Goal: Connect with others: Connect with others

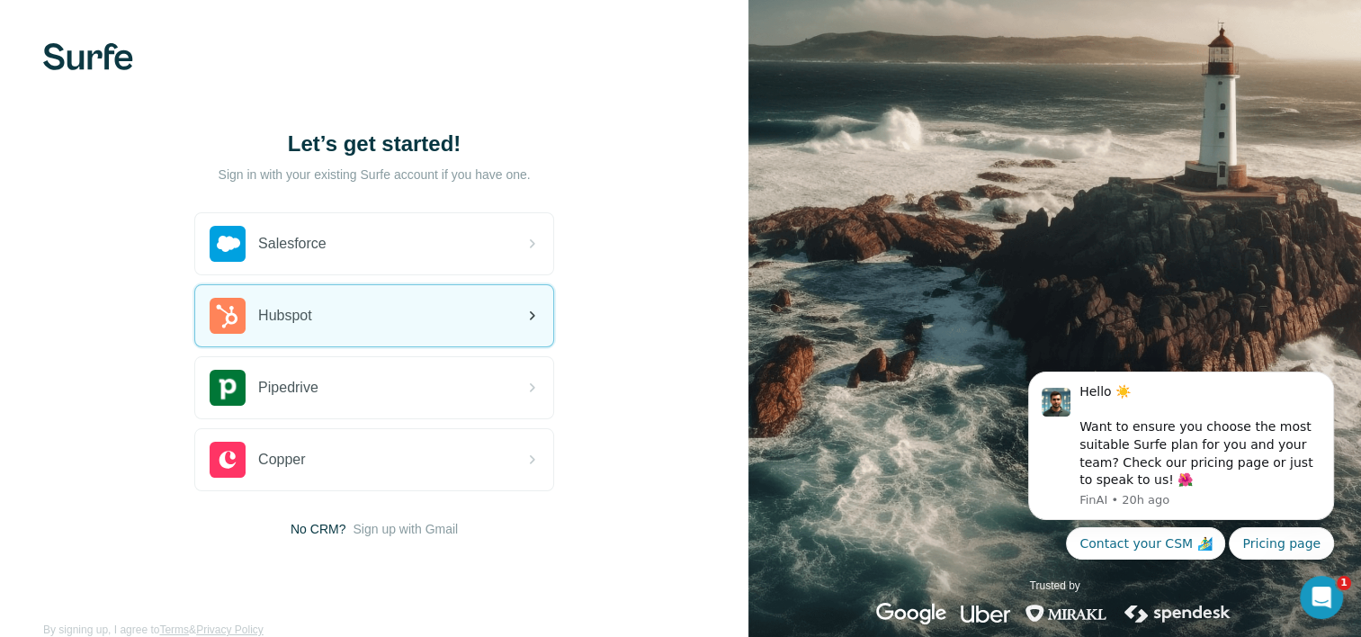
click at [358, 296] on div "Hubspot" at bounding box center [374, 315] width 358 height 61
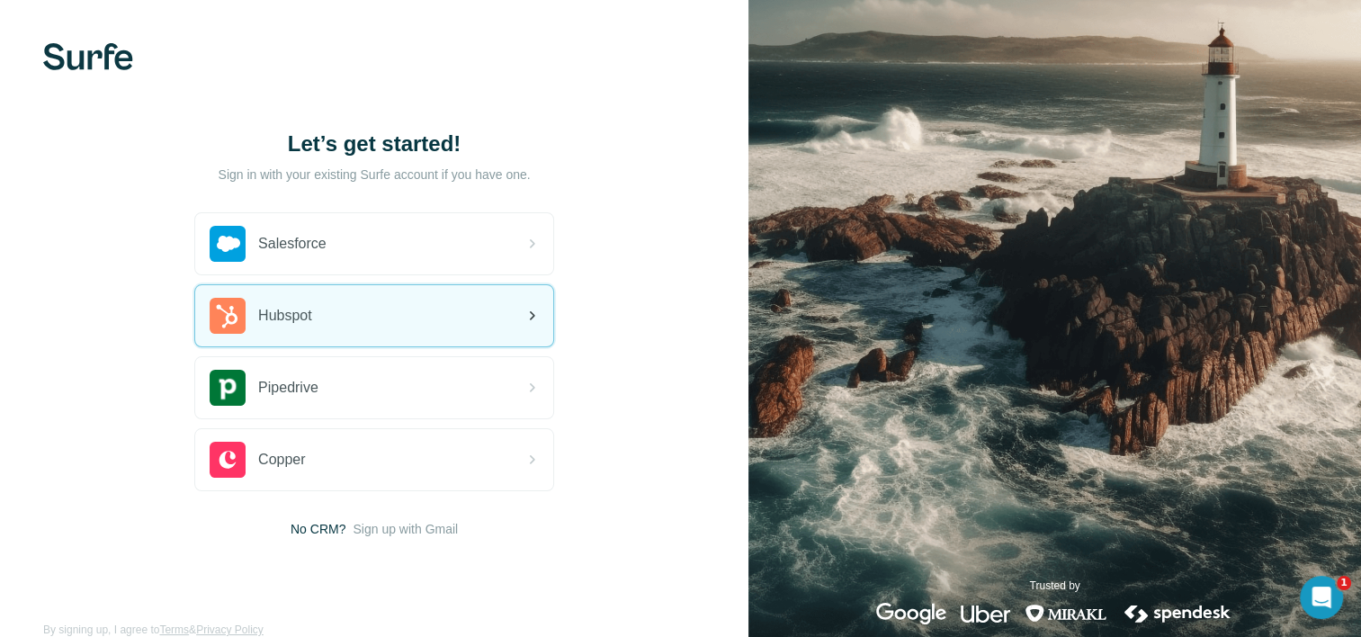
click at [414, 309] on div "Hubspot" at bounding box center [374, 315] width 358 height 61
